Goal: Task Accomplishment & Management: Manage account settings

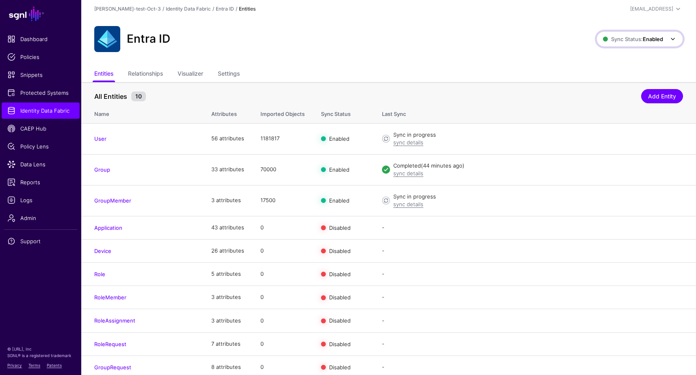
click at [644, 39] on strong "Enabled" at bounding box center [653, 39] width 20 height 7
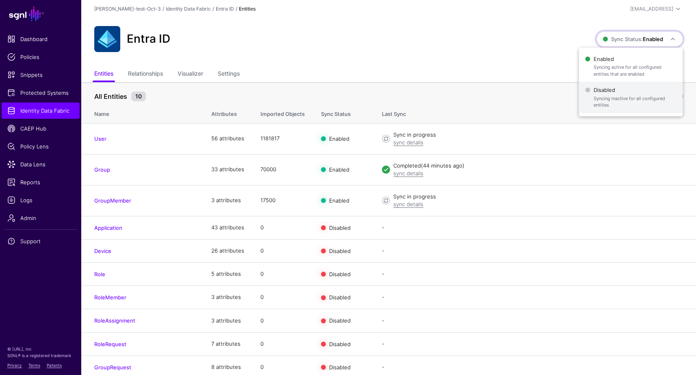
click at [604, 94] on span "Disabled Syncing inactive for all configured entities" at bounding box center [630, 97] width 91 height 26
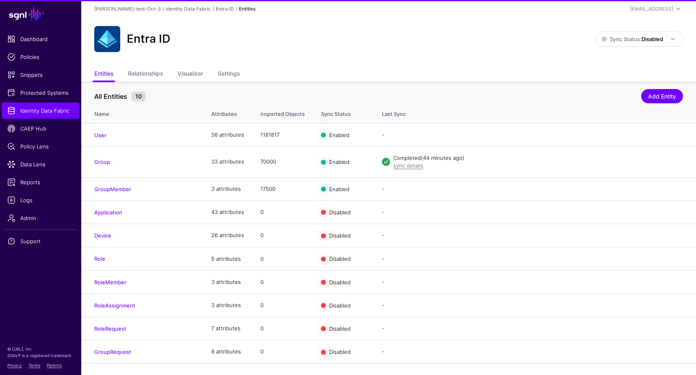
click at [594, 200] on td "- Disable Sync Import Edit Delete" at bounding box center [535, 188] width 322 height 23
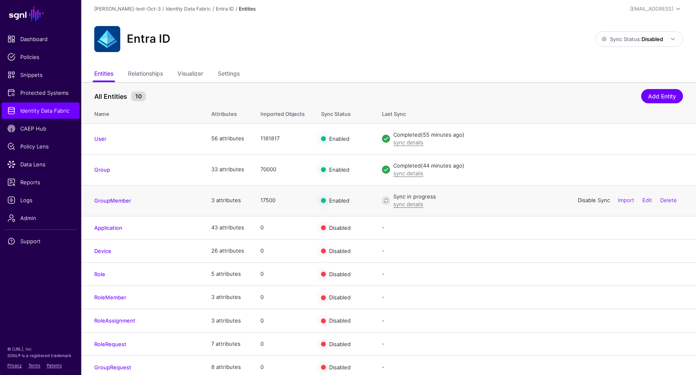
click at [584, 202] on link "Disable Sync" at bounding box center [594, 200] width 32 height 7
click at [39, 112] on span "Identity Data Fabric" at bounding box center [40, 110] width 67 height 8
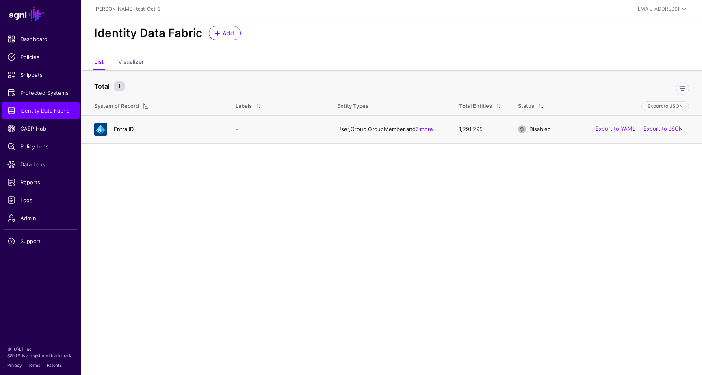
click at [122, 129] on link "Entra ID" at bounding box center [124, 129] width 20 height 7
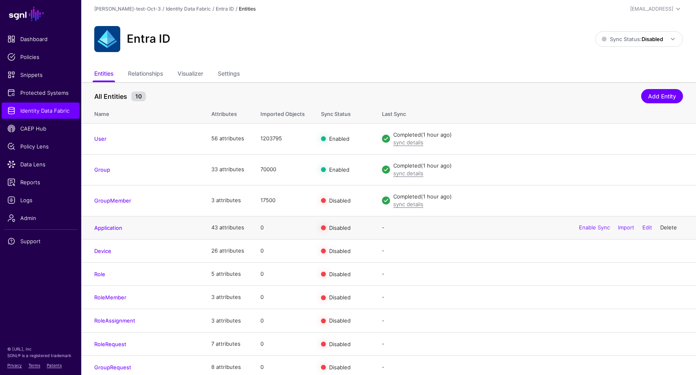
click at [667, 227] on link "Delete" at bounding box center [668, 227] width 17 height 7
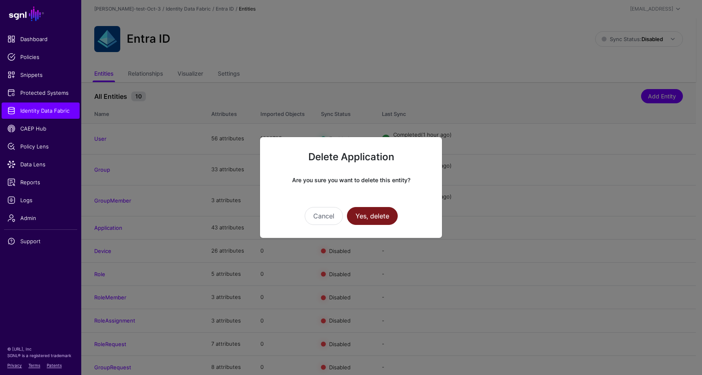
click at [373, 216] on button "Yes, delete" at bounding box center [372, 216] width 51 height 18
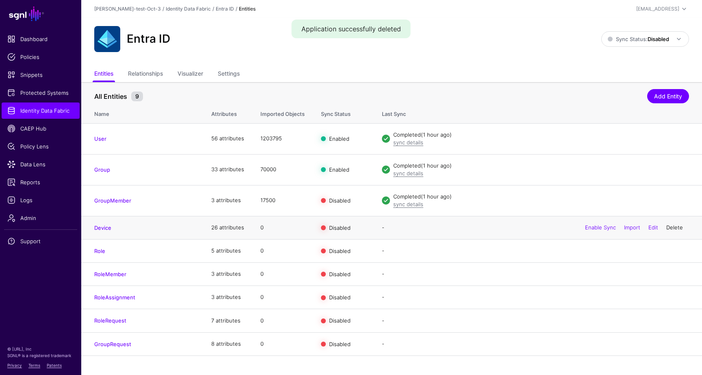
click at [678, 227] on link "Delete" at bounding box center [674, 227] width 17 height 7
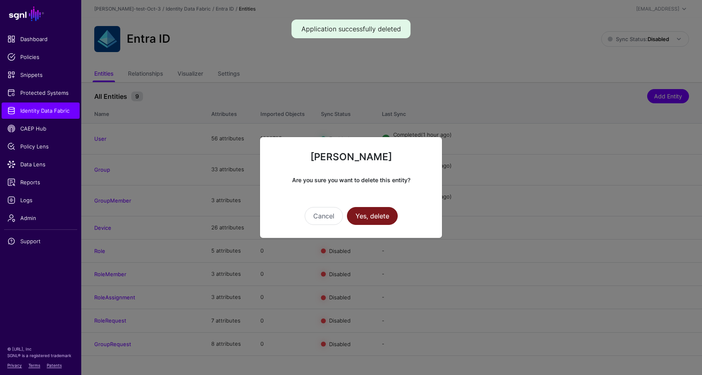
click at [369, 215] on button "Yes, delete" at bounding box center [372, 216] width 51 height 18
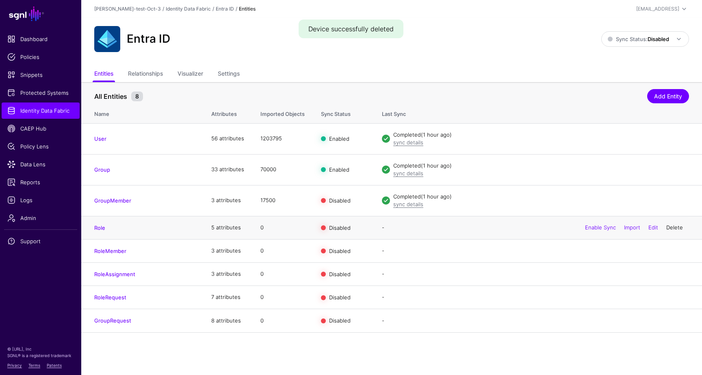
click at [674, 226] on link "Delete" at bounding box center [674, 227] width 17 height 7
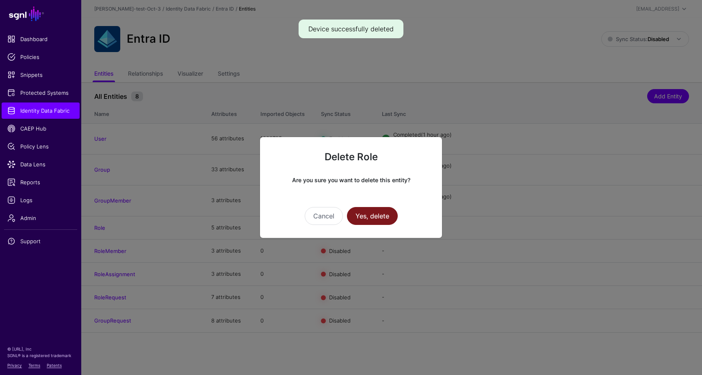
click at [373, 217] on button "Yes, delete" at bounding box center [372, 216] width 51 height 18
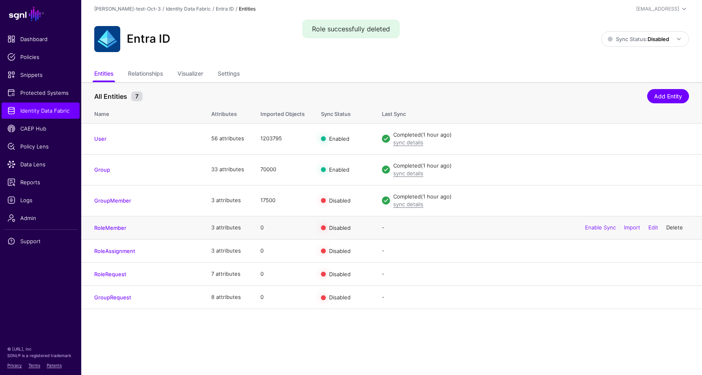
click at [672, 229] on link "Delete" at bounding box center [674, 227] width 17 height 7
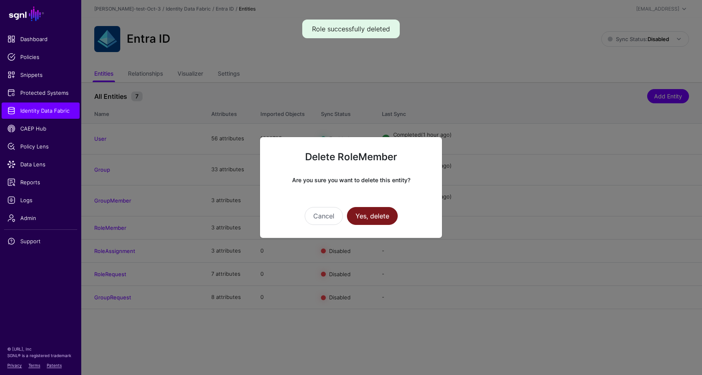
click at [382, 215] on button "Yes, delete" at bounding box center [372, 216] width 51 height 18
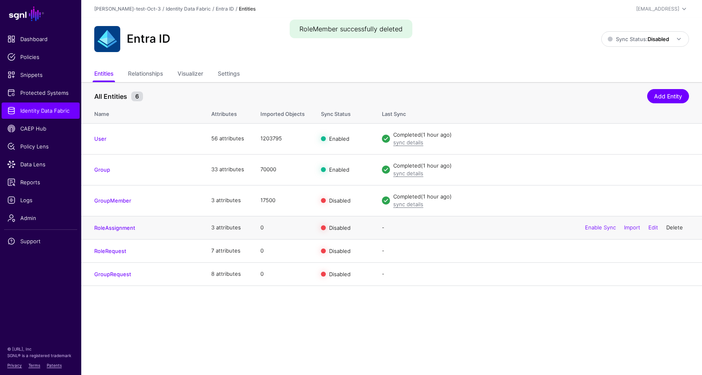
click at [675, 227] on link "Delete" at bounding box center [674, 227] width 17 height 7
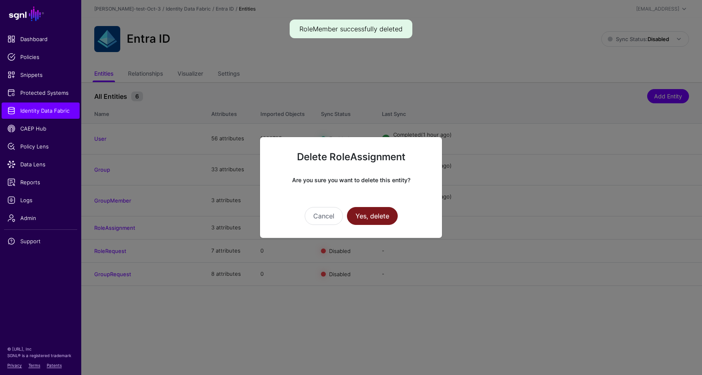
click at [383, 215] on button "Yes, delete" at bounding box center [372, 216] width 51 height 18
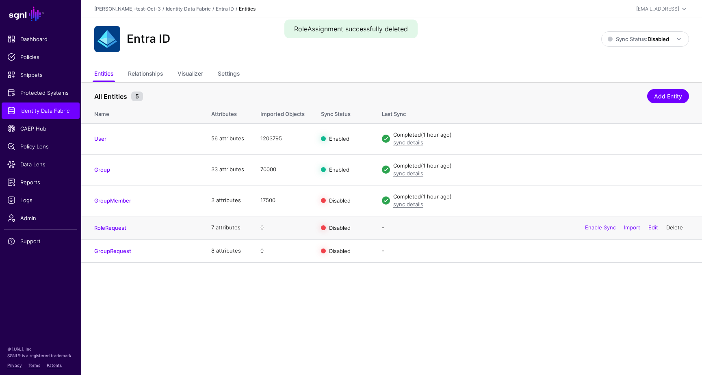
click at [677, 226] on link "Delete" at bounding box center [674, 227] width 17 height 7
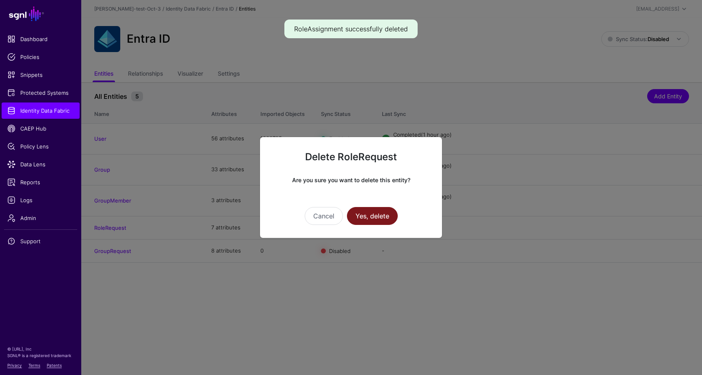
click at [373, 219] on button "Yes, delete" at bounding box center [372, 216] width 51 height 18
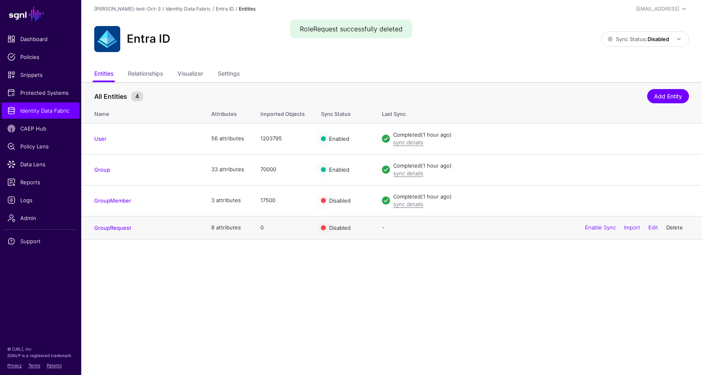
click at [672, 229] on link "Delete" at bounding box center [674, 227] width 17 height 7
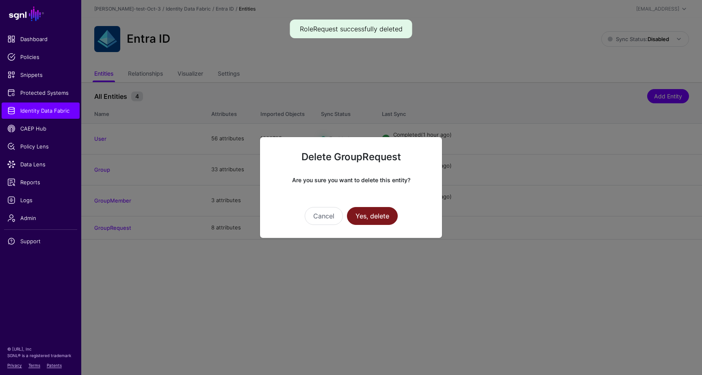
click at [375, 215] on button "Yes, delete" at bounding box center [372, 216] width 51 height 18
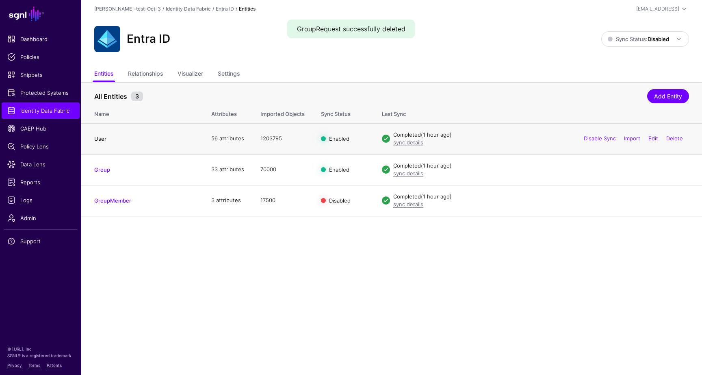
click at [103, 138] on link "User" at bounding box center [100, 138] width 12 height 7
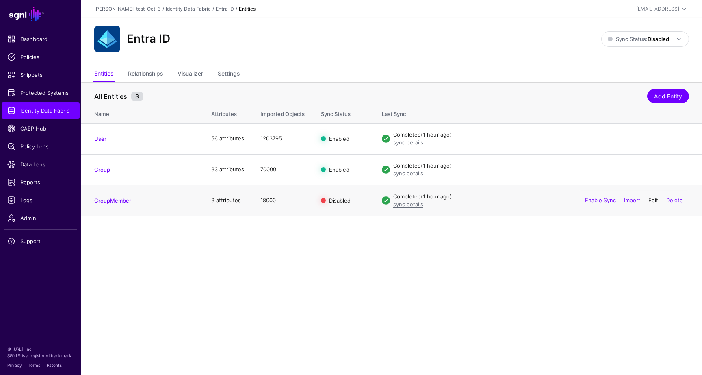
click at [653, 201] on link "Edit" at bounding box center [653, 200] width 10 height 7
click at [655, 169] on link "Edit" at bounding box center [653, 169] width 10 height 7
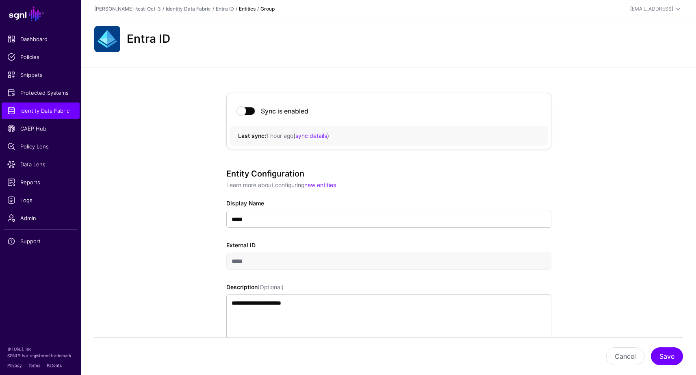
click at [335, 41] on div "Entra ID" at bounding box center [388, 39] width 595 height 26
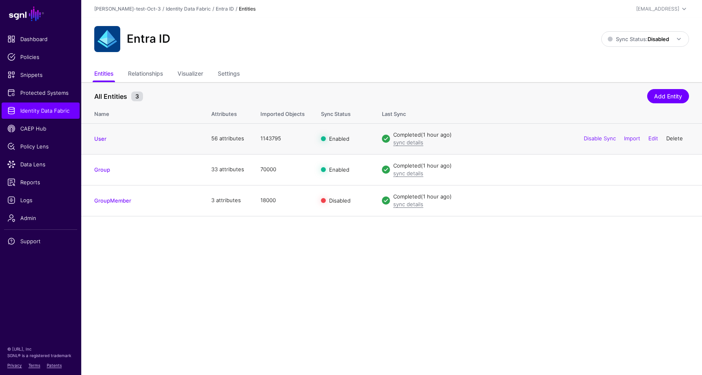
click at [677, 137] on link "Delete" at bounding box center [674, 138] width 17 height 7
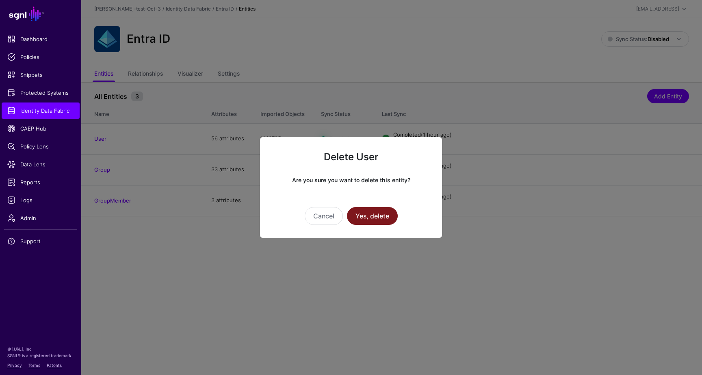
click at [381, 213] on button "Yes, delete" at bounding box center [372, 216] width 51 height 18
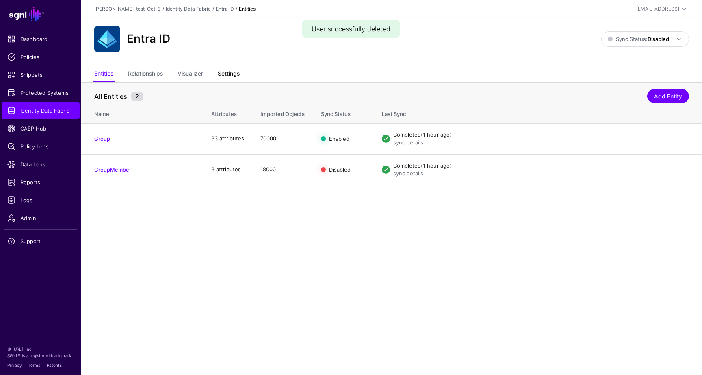
click at [234, 72] on link "Settings" at bounding box center [229, 74] width 22 height 15
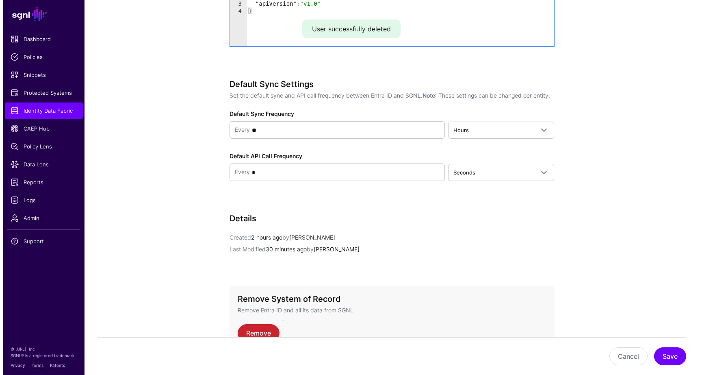
scroll to position [977, 0]
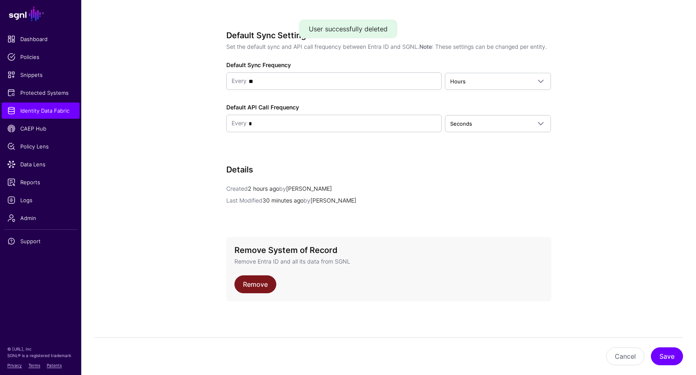
click at [266, 284] on link "Remove" at bounding box center [255, 284] width 42 height 18
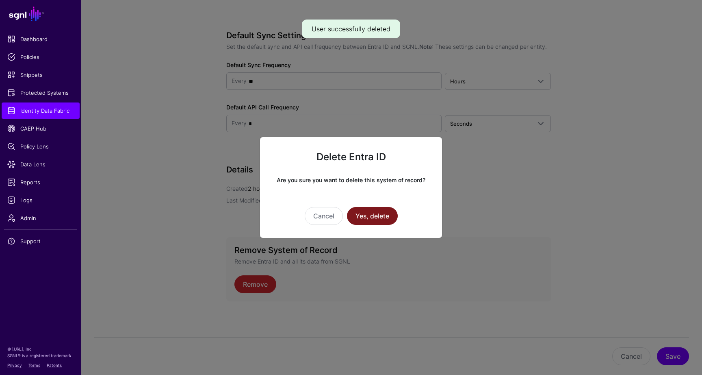
click at [384, 216] on button "Yes, delete" at bounding box center [372, 216] width 51 height 18
